Goal: Find contact information: Find contact information

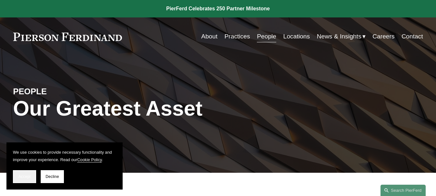
click at [26, 176] on span "Accept" at bounding box center [24, 176] width 12 height 5
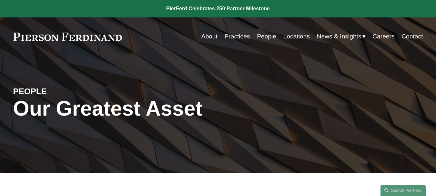
scroll to position [179, 0]
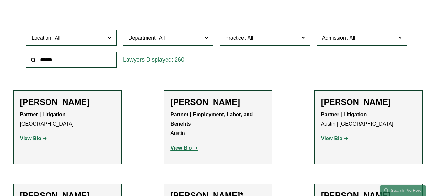
click at [85, 59] on input "text" at bounding box center [71, 60] width 90 height 16
type input "*******"
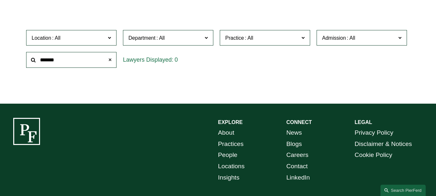
click at [110, 61] on span at bounding box center [110, 60] width 13 height 13
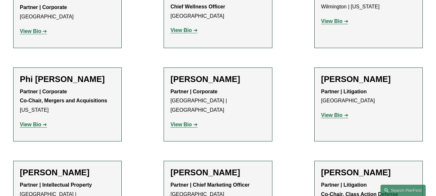
scroll to position [5579, 0]
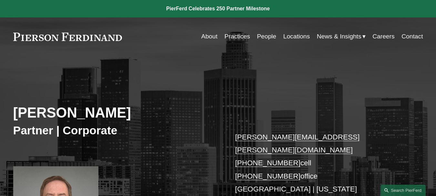
click at [35, 138] on h3 "Partner | Corporate" at bounding box center [115, 131] width 205 height 14
copy h3 "Partner"
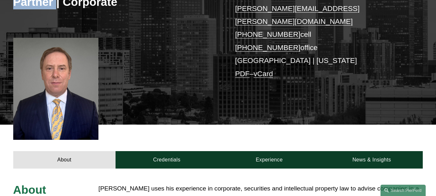
scroll to position [97, 0]
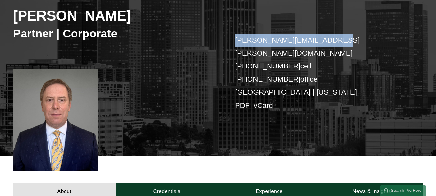
drag, startPoint x: 339, startPoint y: 43, endPoint x: 236, endPoint y: 43, distance: 103.7
click at [236, 43] on p "steven.papkin@pierferd.com +1.310.415.6254 cell +1.323.591.9635 office Los Ange…" at bounding box center [320, 73] width 171 height 79
copy link "steven.papkin@pierferd.com"
drag, startPoint x: 233, startPoint y: 56, endPoint x: 290, endPoint y: 53, distance: 56.9
click at [290, 53] on div "Steven C. Papkin Partner | Corporate steven.papkin@pierferd.com +1.310.415.6254…" at bounding box center [218, 64] width 436 height 184
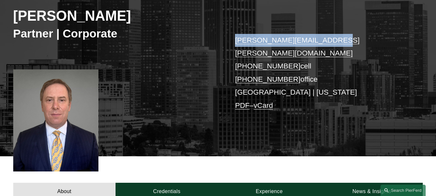
copy link "+1.310.415.6254"
drag, startPoint x: 230, startPoint y: 70, endPoint x: 289, endPoint y: 64, distance: 59.7
click at [289, 64] on div "Steven C. Papkin Partner | Corporate steven.papkin@pierferd.com +1.310.415.6254…" at bounding box center [218, 64] width 436 height 184
copy link "+1.323.591.9635"
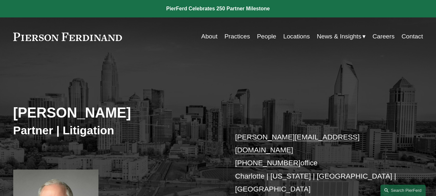
click at [38, 132] on h3 "Partner | Litigation" at bounding box center [115, 131] width 205 height 14
click at [38, 133] on h3 "Partner | Litigation" at bounding box center [115, 131] width 205 height 14
copy h3 "Partner"
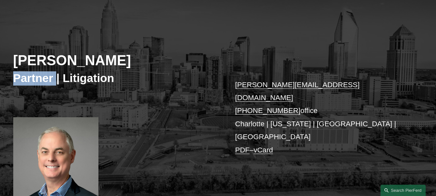
scroll to position [58, 0]
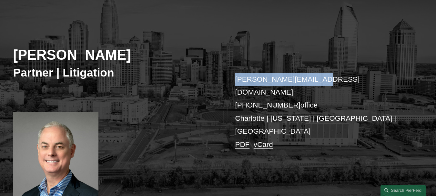
drag, startPoint x: 320, startPoint y: 78, endPoint x: 235, endPoint y: 83, distance: 84.8
click at [235, 83] on p "chris.pey@pierferd.com +1.646.233.2533 office Charlotte | New York | Los Angele…" at bounding box center [320, 112] width 171 height 79
copy link "chris.pey@pierferd.com"
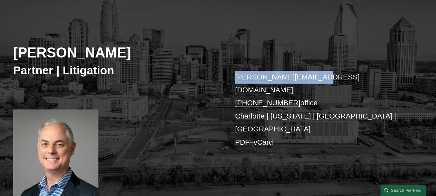
scroll to position [59, 0]
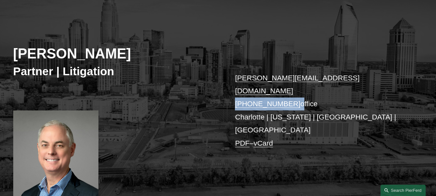
drag, startPoint x: 232, startPoint y: 92, endPoint x: 291, endPoint y: 93, distance: 59.1
click at [291, 93] on div "Chris Pey Partner | Litigation chris.pey@pierferd.com +1.646.233.2533 office Ch…" at bounding box center [218, 106] width 436 height 193
copy p "+1.646.233.2533"
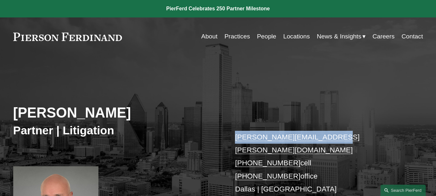
drag, startPoint x: 334, startPoint y: 141, endPoint x: 247, endPoint y: 122, distance: 88.9
click at [234, 130] on div "[PERSON_NAME] Partner | Litigation [PERSON_NAME][EMAIL_ADDRESS][PERSON_NAME][DO…" at bounding box center [218, 161] width 436 height 184
copy link "[PERSON_NAME][EMAIL_ADDRESS][PERSON_NAME][DOMAIN_NAME]"
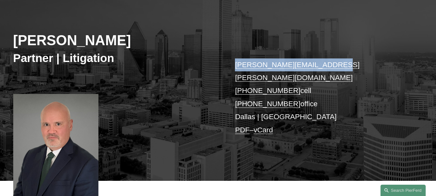
scroll to position [80, 0]
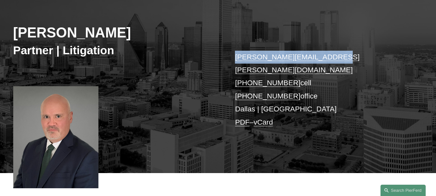
drag, startPoint x: 229, startPoint y: 71, endPoint x: 289, endPoint y: 71, distance: 60.1
click at [289, 71] on div "[PERSON_NAME] Partner | Litigation [PERSON_NAME][EMAIL_ADDRESS][PERSON_NAME][DO…" at bounding box center [218, 81] width 436 height 184
copy link "[PHONE_NUMBER]"
drag, startPoint x: 231, startPoint y: 84, endPoint x: 289, endPoint y: 82, distance: 57.5
click at [289, 82] on div "[PERSON_NAME] Partner | Litigation [PERSON_NAME][EMAIL_ADDRESS][PERSON_NAME][DO…" at bounding box center [218, 81] width 436 height 184
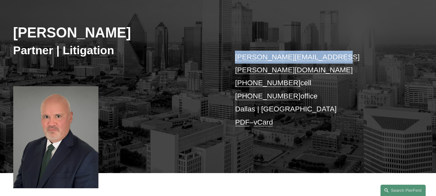
copy link "[PHONE_NUMBER]"
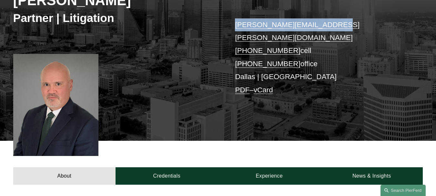
scroll to position [111, 0]
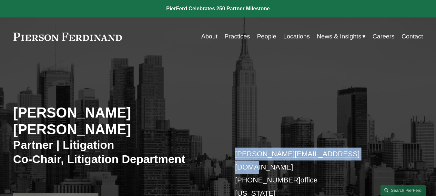
drag, startPoint x: 235, startPoint y: 133, endPoint x: 357, endPoint y: 128, distance: 122.2
click at [354, 131] on div "[PERSON_NAME] [PERSON_NAME] Partner | Litigation Co-Chair, Litigation Departmen…" at bounding box center [218, 172] width 436 height 206
copy link "[PERSON_NAME][EMAIL_ADDRESS][DOMAIN_NAME]"
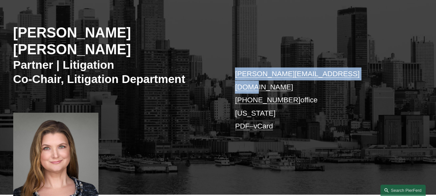
scroll to position [99, 0]
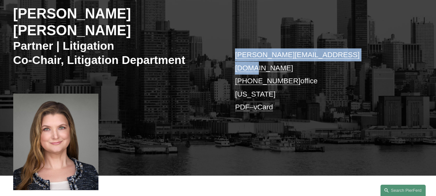
drag, startPoint x: 232, startPoint y: 55, endPoint x: 289, endPoint y: 51, distance: 57.6
click at [289, 51] on div "[PERSON_NAME] [PERSON_NAME] Partner | Litigation Co-Chair, Litigation Departmen…" at bounding box center [218, 73] width 436 height 206
copy link "[PHONE_NUMBER]"
